Goal: Task Accomplishment & Management: Use online tool/utility

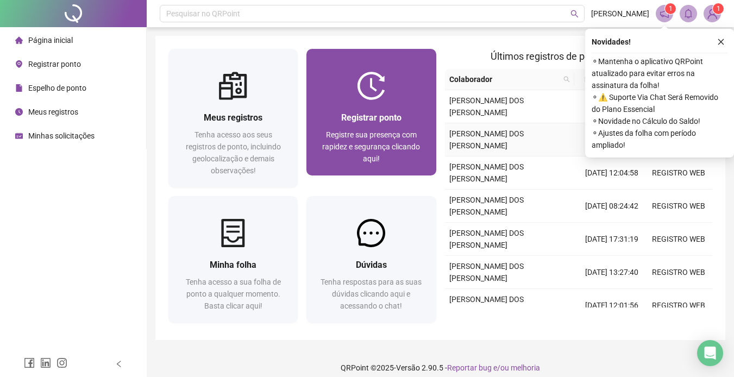
click at [409, 116] on div "Registrar ponto" at bounding box center [370, 118] width 103 height 14
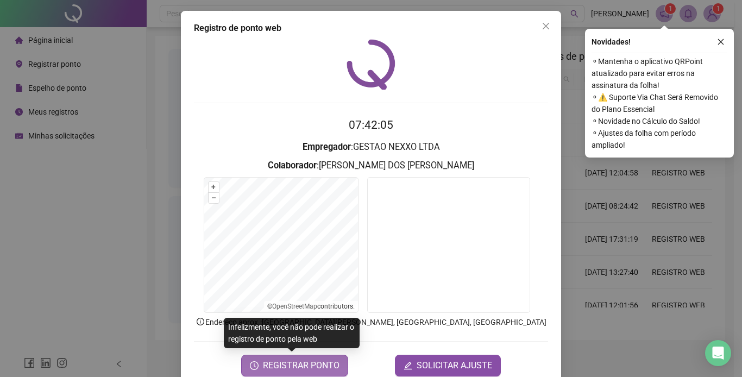
click at [325, 363] on span "REGISTRAR PONTO" at bounding box center [301, 365] width 77 height 13
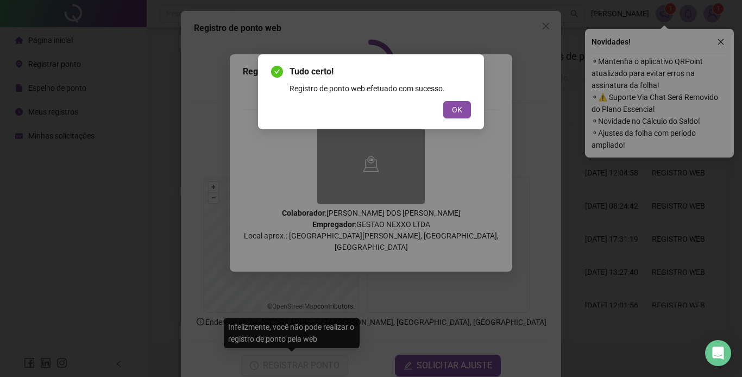
drag, startPoint x: 454, startPoint y: 104, endPoint x: 517, endPoint y: 80, distance: 67.4
click at [455, 104] on span "OK" at bounding box center [457, 110] width 10 height 12
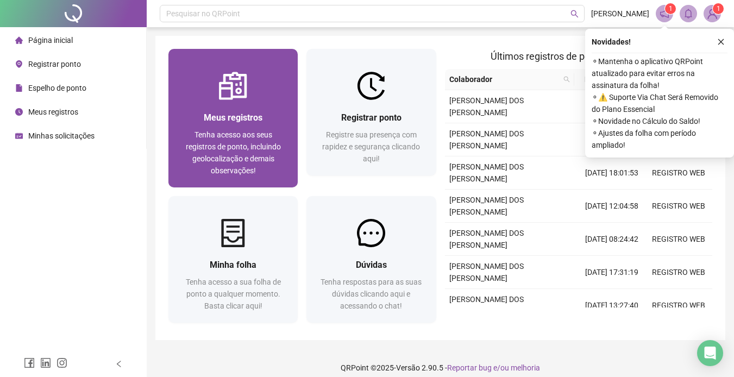
click at [207, 96] on div at bounding box center [232, 86] width 129 height 28
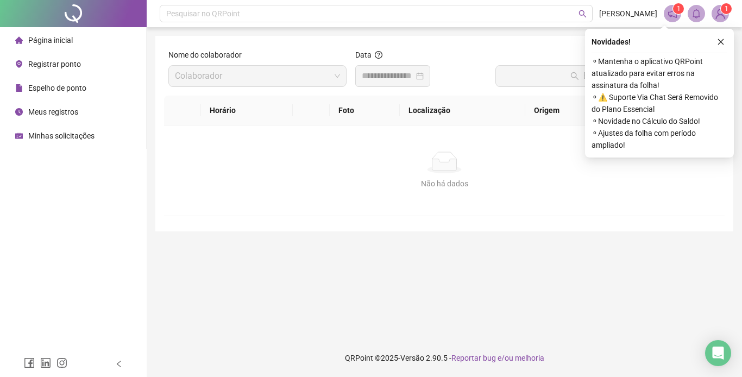
click at [379, 79] on input at bounding box center [388, 76] width 52 height 13
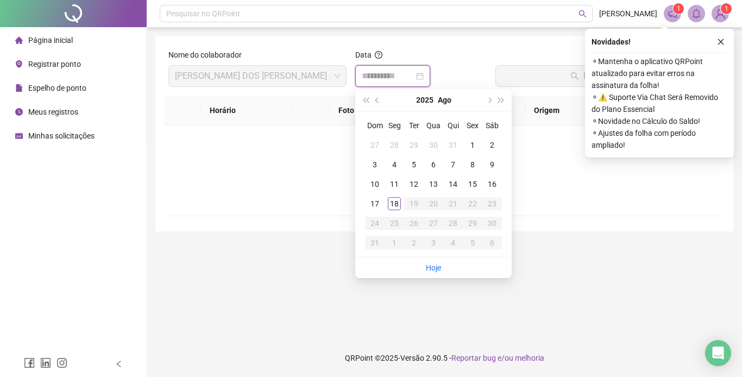
type input "**********"
click at [393, 201] on div "18" at bounding box center [394, 203] width 13 height 13
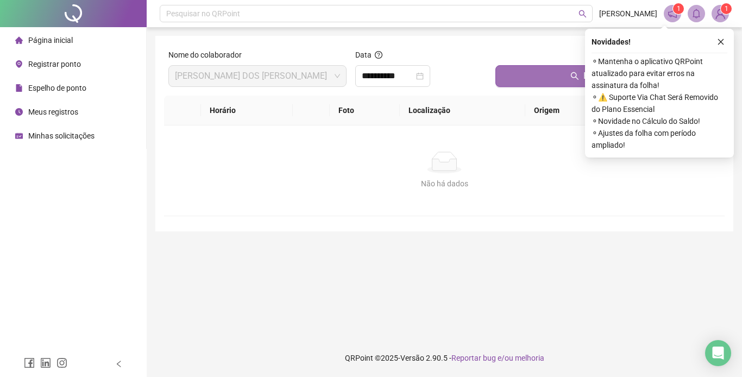
click at [544, 73] on button "Buscar registros" at bounding box center [607, 76] width 225 height 22
